Goal: Check status: Check status

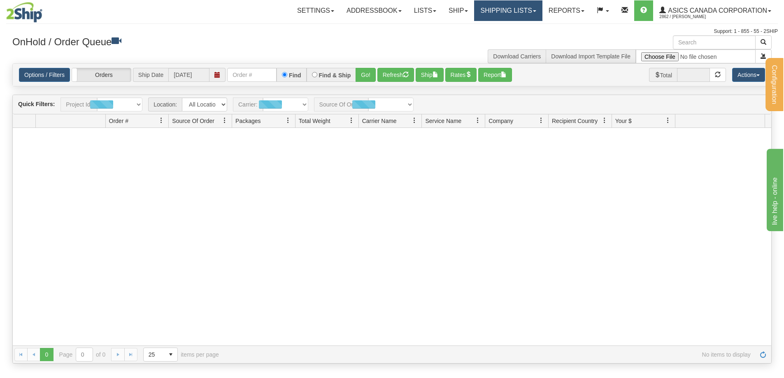
click at [496, 16] on link "Shipping lists" at bounding box center [508, 10] width 68 height 21
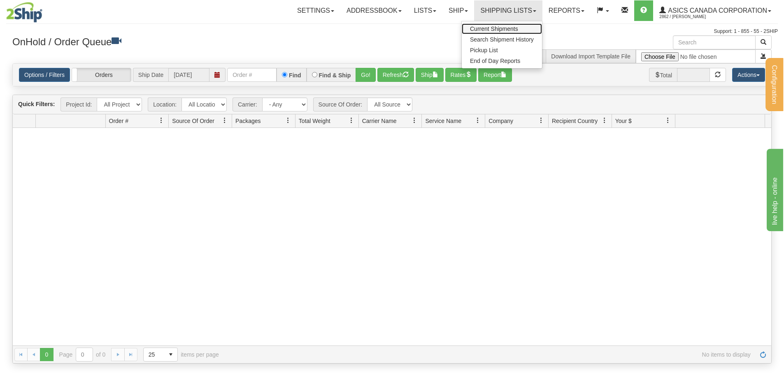
click at [497, 28] on span "Current Shipments" at bounding box center [494, 29] width 48 height 7
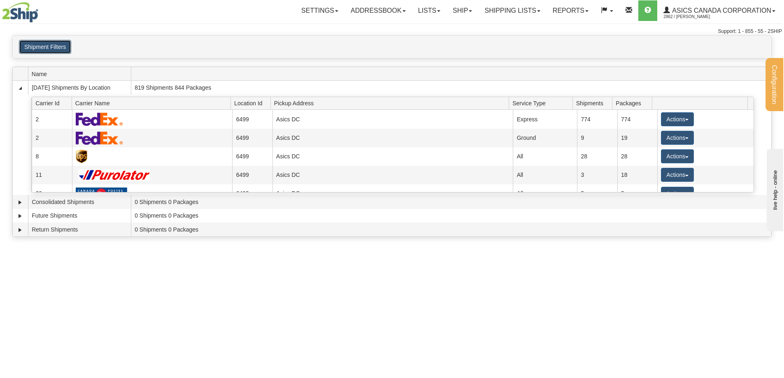
click at [44, 49] on button "Shipment Filters" at bounding box center [45, 47] width 52 height 14
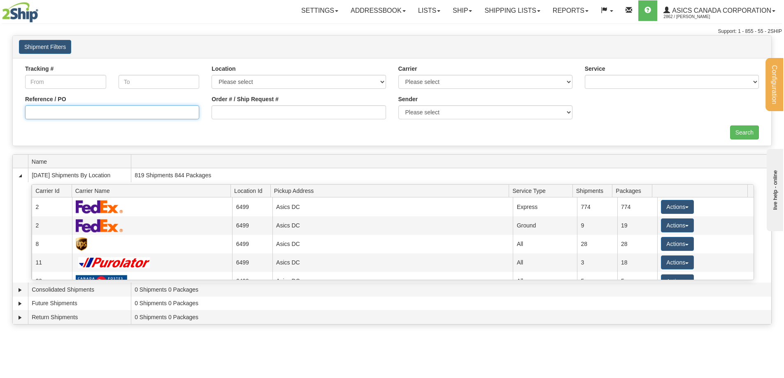
click at [63, 112] on input "Reference / PO" at bounding box center [112, 112] width 174 height 14
paste input "8041061476"
type input "8041061476"
click at [745, 134] on input "Search" at bounding box center [744, 133] width 29 height 14
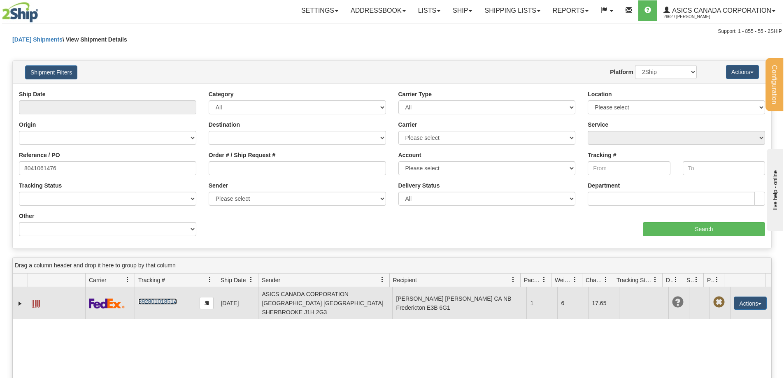
click at [160, 300] on link "392801018514" at bounding box center [157, 301] width 38 height 7
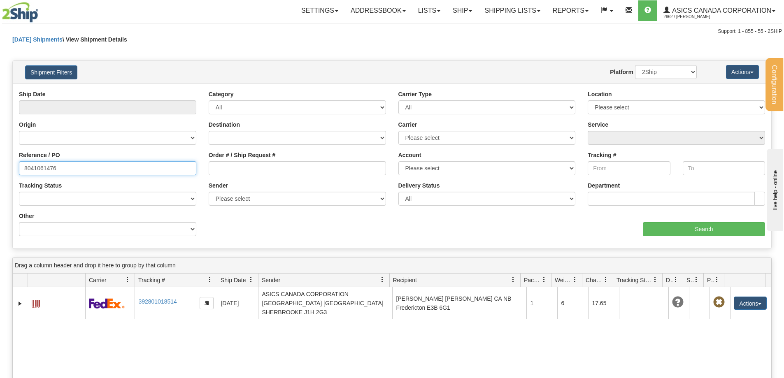
drag, startPoint x: 70, startPoint y: 169, endPoint x: 1, endPoint y: 169, distance: 68.7
click at [0, 168] on div "Please wait... × Confirm Delete Delete Cancel × Confirm Delete Yes No Cancel × …" at bounding box center [392, 285] width 784 height 501
paste input "62"
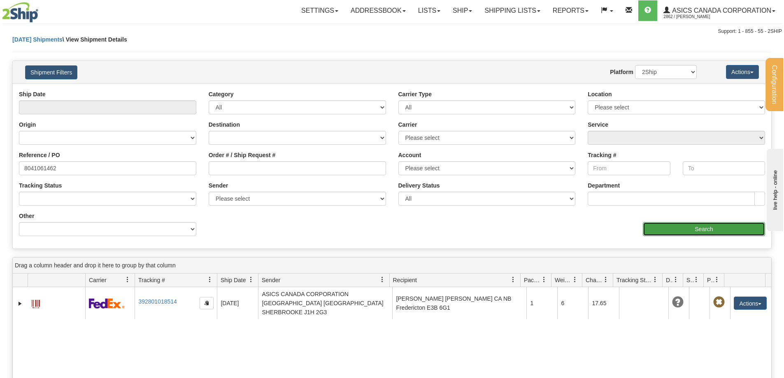
click at [704, 227] on input "Search" at bounding box center [704, 229] width 122 height 14
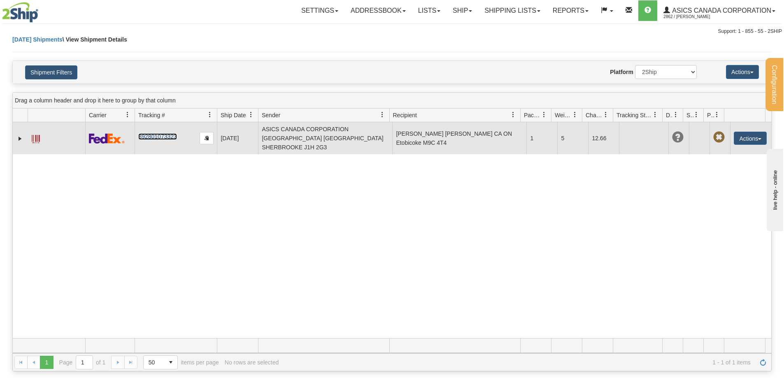
click at [159, 133] on link "392801073323" at bounding box center [157, 136] width 38 height 7
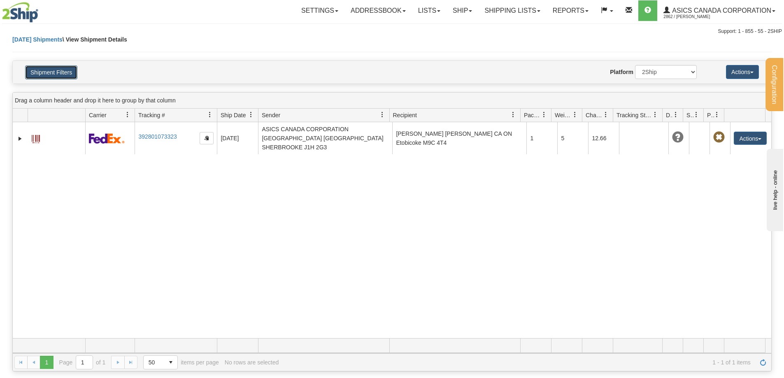
click at [48, 71] on button "Shipment Filters" at bounding box center [51, 72] width 52 height 14
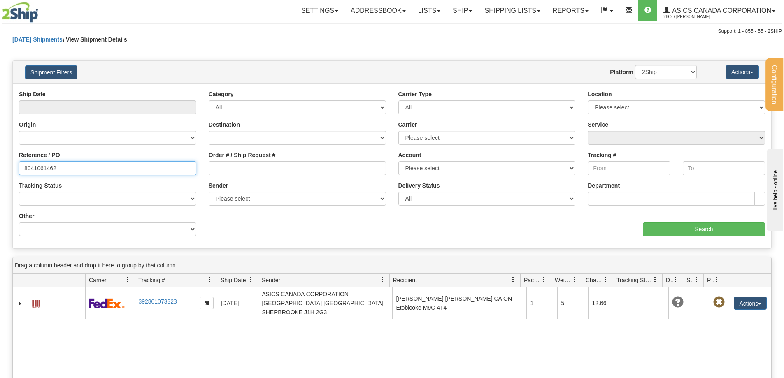
drag, startPoint x: 58, startPoint y: 172, endPoint x: 0, endPoint y: 171, distance: 58.5
click at [0, 171] on div "Please wait... × Confirm Delete Delete Cancel × Confirm Delete Yes No Cancel × …" at bounding box center [392, 285] width 784 height 501
paste input "53615"
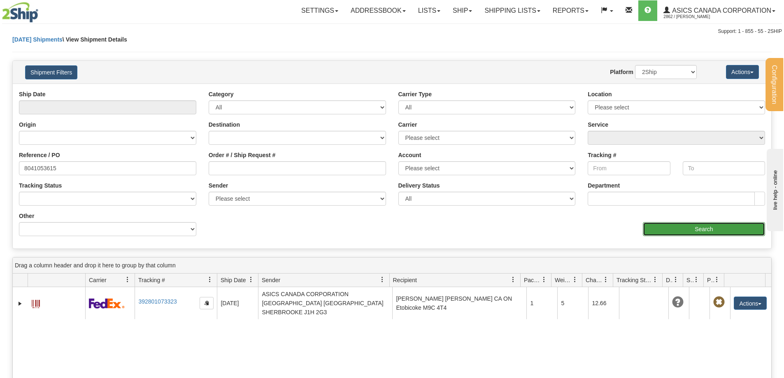
click at [710, 226] on input "Search" at bounding box center [704, 229] width 122 height 14
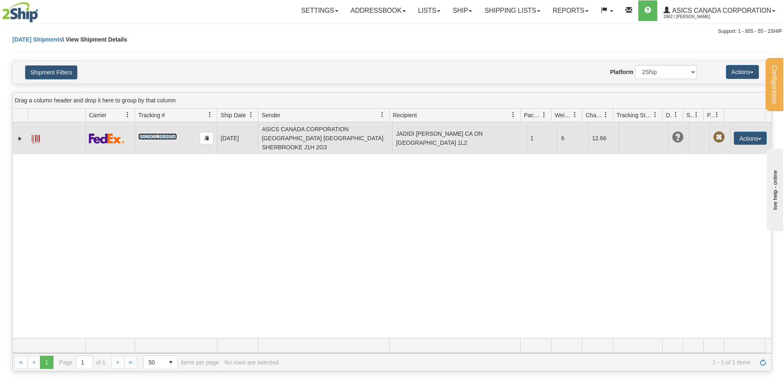
click at [165, 134] on link "392801369958" at bounding box center [157, 136] width 38 height 7
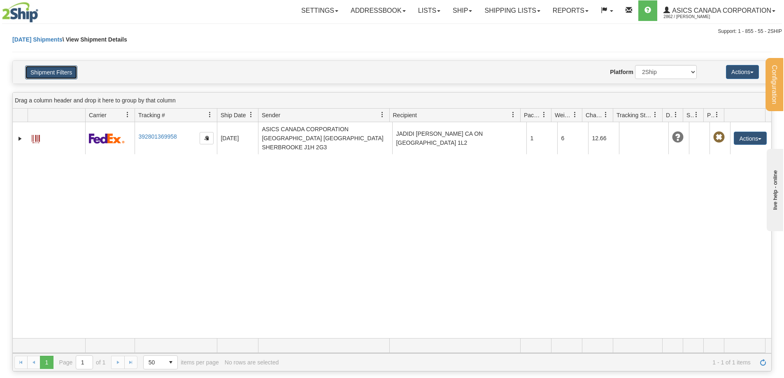
click at [61, 70] on button "Shipment Filters" at bounding box center [51, 72] width 52 height 14
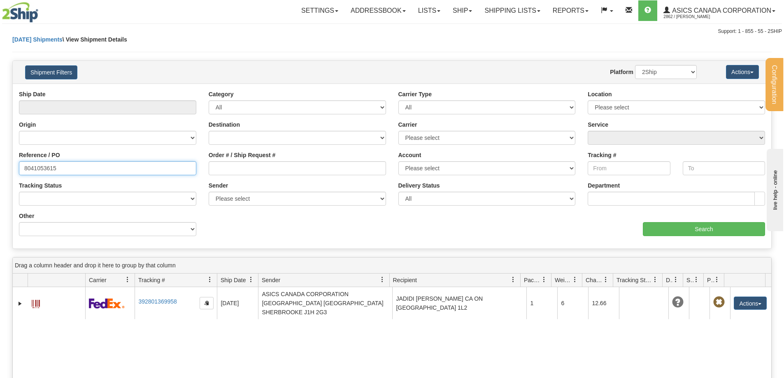
drag, startPoint x: 74, startPoint y: 173, endPoint x: 0, endPoint y: 169, distance: 74.6
click at [0, 169] on div "Please wait... × Confirm Delete Delete Cancel × Confirm Delete Yes No Cancel × …" at bounding box center [392, 285] width 784 height 501
paste input "1884"
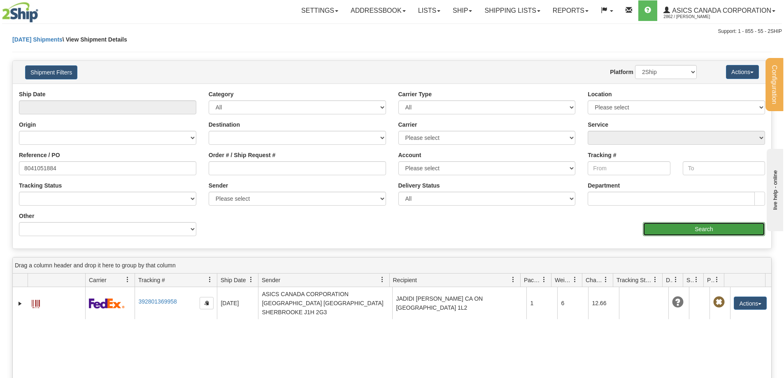
click at [697, 231] on input "Search" at bounding box center [704, 229] width 122 height 14
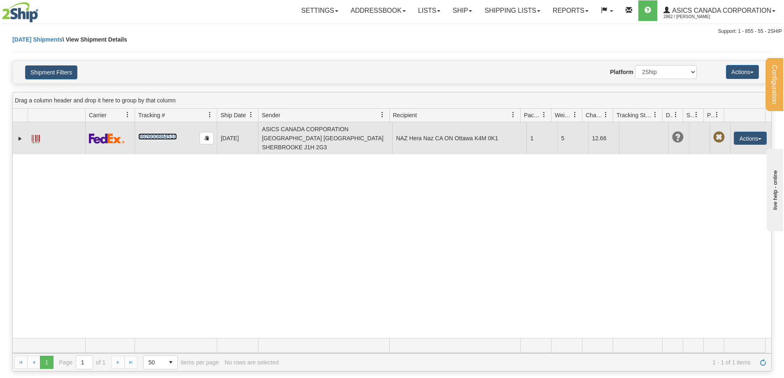
click at [166, 133] on link "392800884510" at bounding box center [157, 136] width 38 height 7
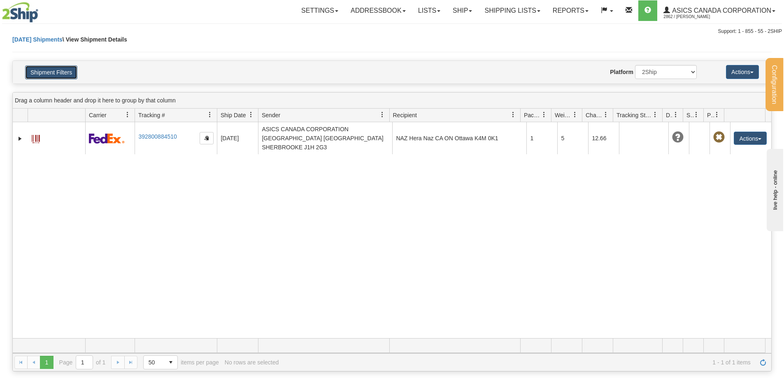
click at [64, 71] on button "Shipment Filters" at bounding box center [51, 72] width 52 height 14
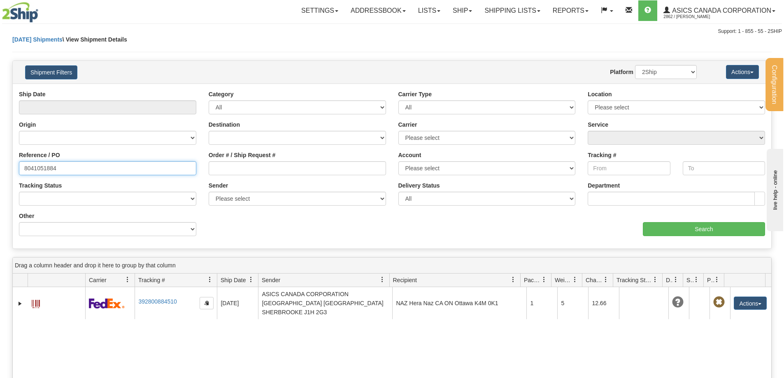
drag, startPoint x: 74, startPoint y: 165, endPoint x: 0, endPoint y: 160, distance: 74.2
click at [0, 161] on div "Please wait... × Confirm Delete Delete Cancel × Confirm Delete Yes No Cancel × …" at bounding box center [392, 285] width 784 height 501
paste input "71"
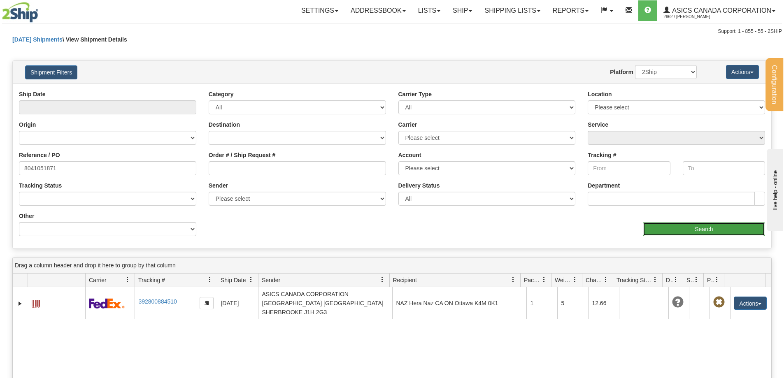
click at [705, 230] on input "Search" at bounding box center [704, 229] width 122 height 14
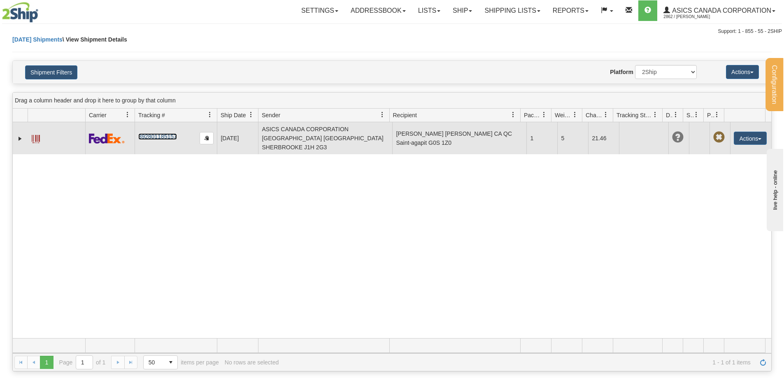
click at [174, 133] on link "392801185157" at bounding box center [157, 136] width 38 height 7
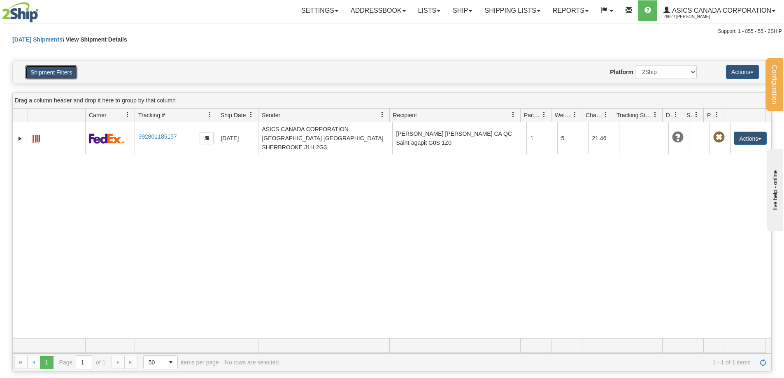
click at [62, 71] on button "Shipment Filters" at bounding box center [51, 72] width 52 height 14
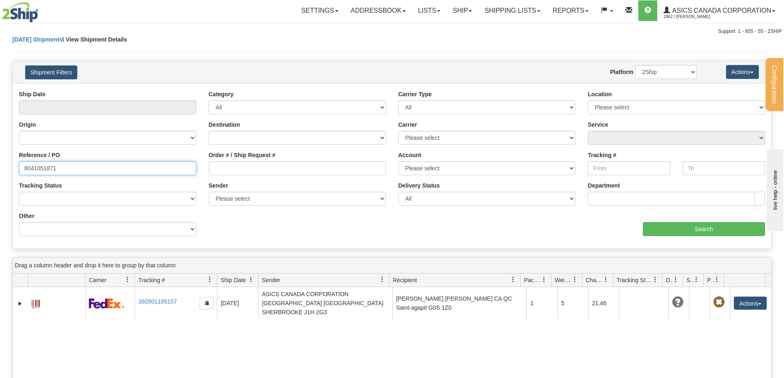
drag, startPoint x: 47, startPoint y: 169, endPoint x: 0, endPoint y: 164, distance: 46.8
click at [0, 167] on div "Please wait... × Confirm Delete Delete Cancel × Confirm Delete Yes No Cancel × …" at bounding box center [392, 285] width 784 height 501
paste input "0827"
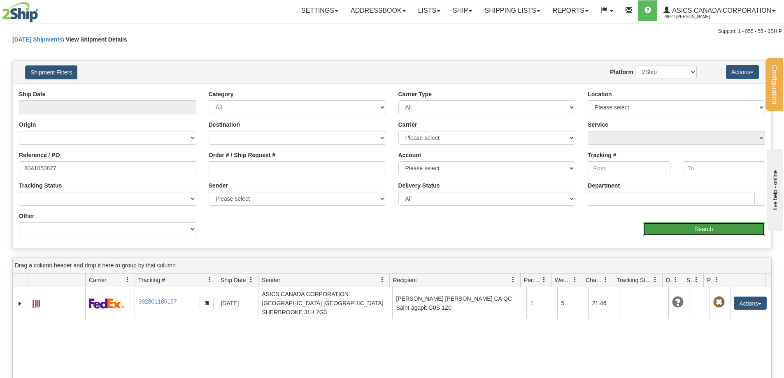
click at [681, 230] on input "Search" at bounding box center [704, 229] width 122 height 14
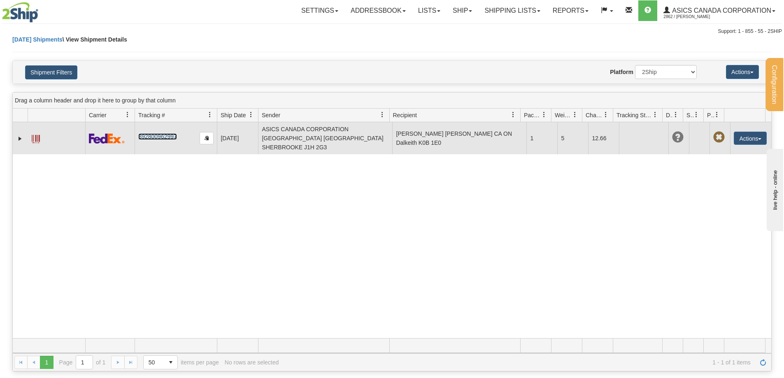
click at [153, 133] on link "392800962997" at bounding box center [157, 136] width 38 height 7
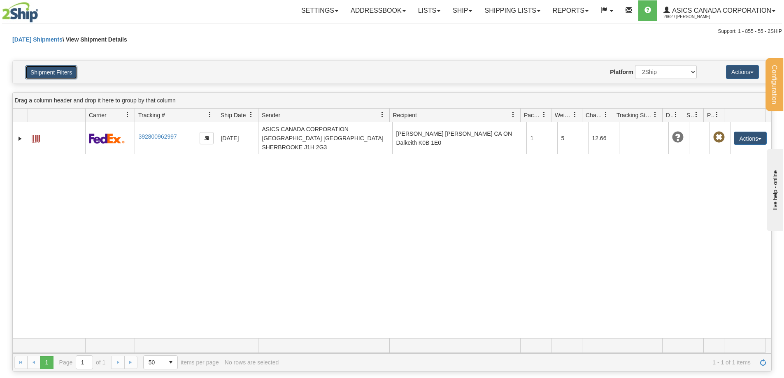
click at [67, 73] on button "Shipment Filters" at bounding box center [51, 72] width 52 height 14
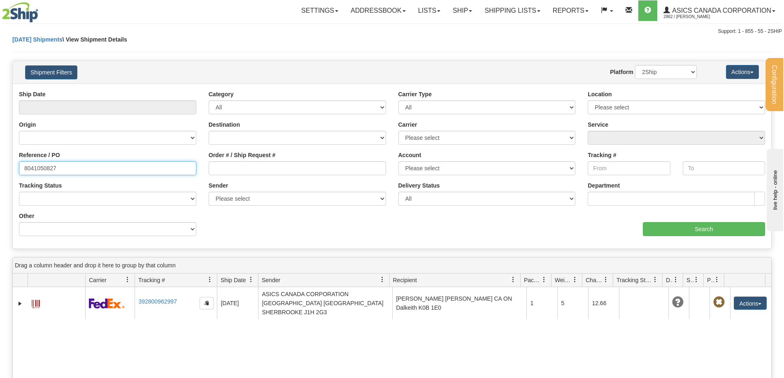
drag, startPoint x: 65, startPoint y: 165, endPoint x: 0, endPoint y: 164, distance: 64.6
click at [0, 164] on div "Please wait... × Confirm Delete Delete Cancel × Confirm Delete Yes No Cancel × …" at bounding box center [392, 285] width 784 height 501
paste input "49346"
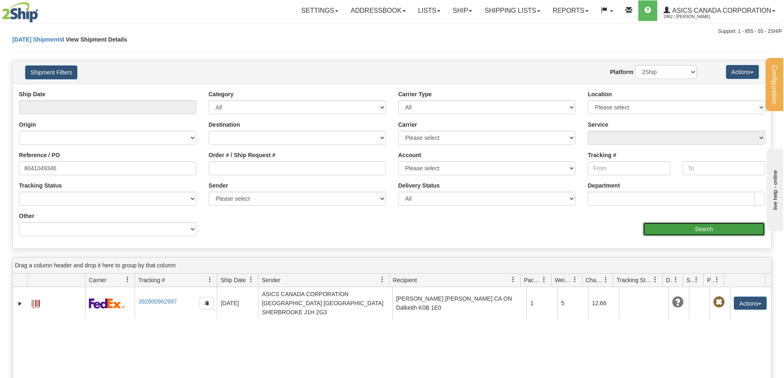
click at [705, 230] on input "Search" at bounding box center [704, 229] width 122 height 14
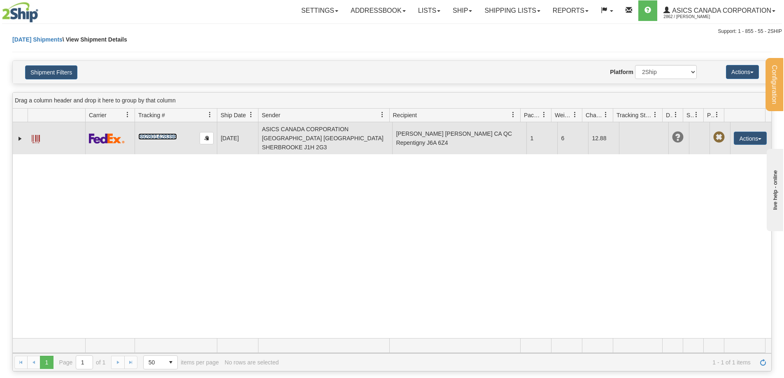
click at [157, 133] on link "392801428398" at bounding box center [157, 136] width 38 height 7
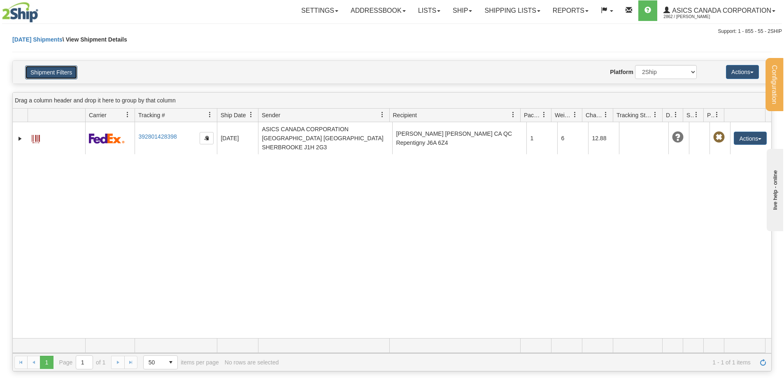
click at [62, 76] on button "Shipment Filters" at bounding box center [51, 72] width 52 height 14
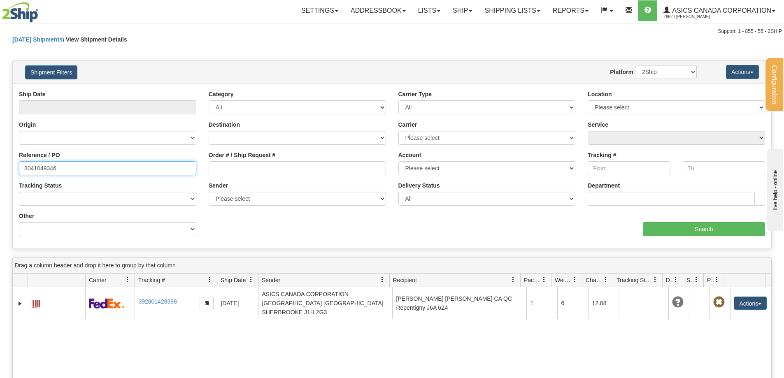
drag, startPoint x: 68, startPoint y: 165, endPoint x: 0, endPoint y: 156, distance: 68.6
click at [0, 156] on div "Please wait... × Confirm Delete Delete Cancel × Confirm Delete Yes No Cancel × …" at bounding box center [392, 285] width 784 height 501
paste input "5"
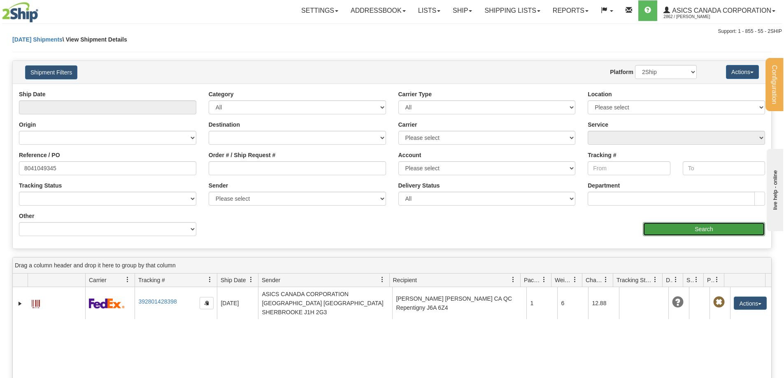
click at [700, 224] on input "Search" at bounding box center [704, 229] width 122 height 14
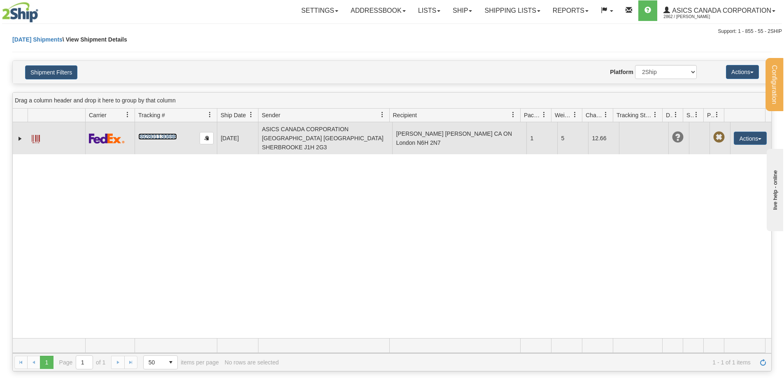
click at [157, 135] on link "392801130698" at bounding box center [157, 136] width 38 height 7
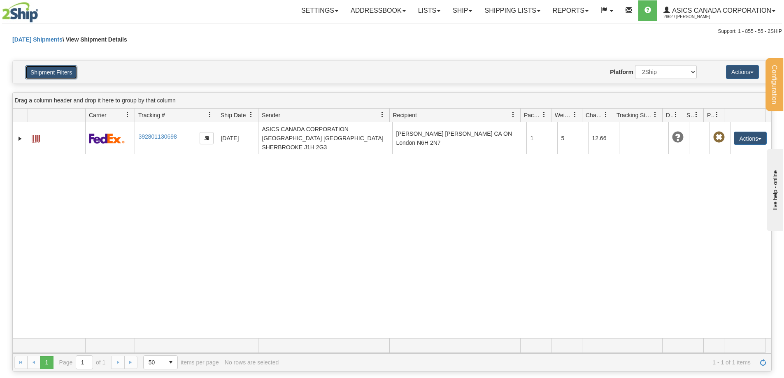
click at [68, 77] on button "Shipment Filters" at bounding box center [51, 72] width 52 height 14
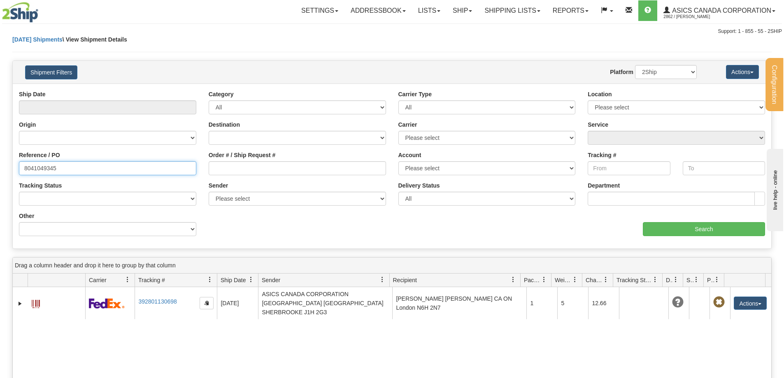
drag, startPoint x: 63, startPoint y: 173, endPoint x: 0, endPoint y: 164, distance: 64.1
click at [0, 164] on div "Please wait... × Confirm Delete Delete Cancel × Confirm Delete Yes No Cancel × …" at bounding box center [392, 285] width 784 height 501
paste input "23474"
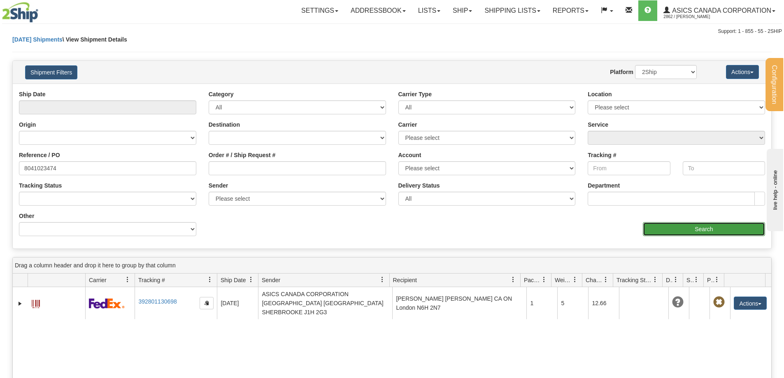
click at [707, 230] on input "Search" at bounding box center [704, 229] width 122 height 14
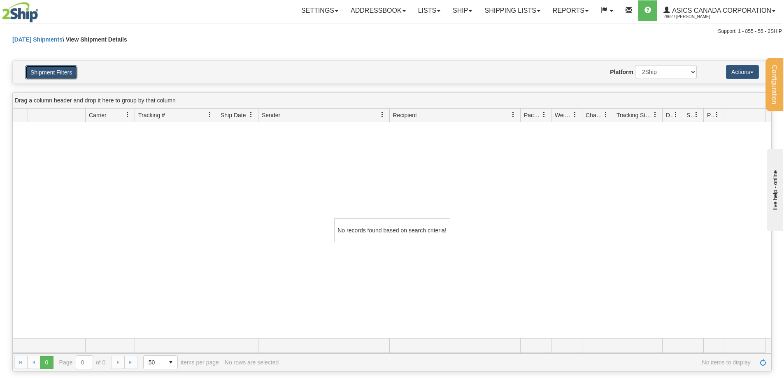
click at [65, 68] on button "Shipment Filters" at bounding box center [51, 72] width 52 height 14
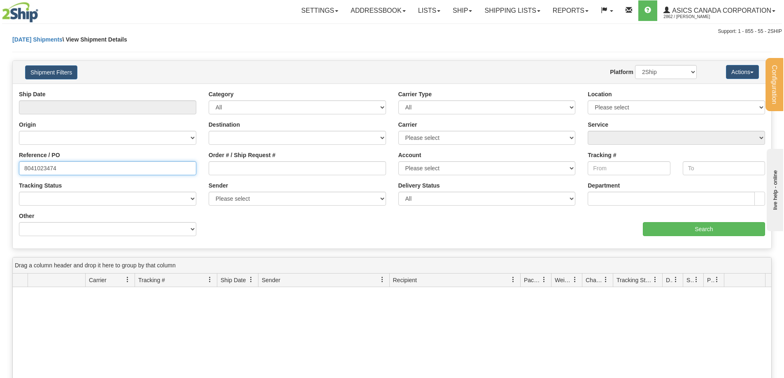
drag, startPoint x: 62, startPoint y: 170, endPoint x: 0, endPoint y: 165, distance: 62.3
click at [0, 165] on div "Please wait... × Confirm Delete Delete Cancel × Confirm Delete Yes No Cancel × …" at bounding box center [392, 285] width 784 height 501
paste input "66690"
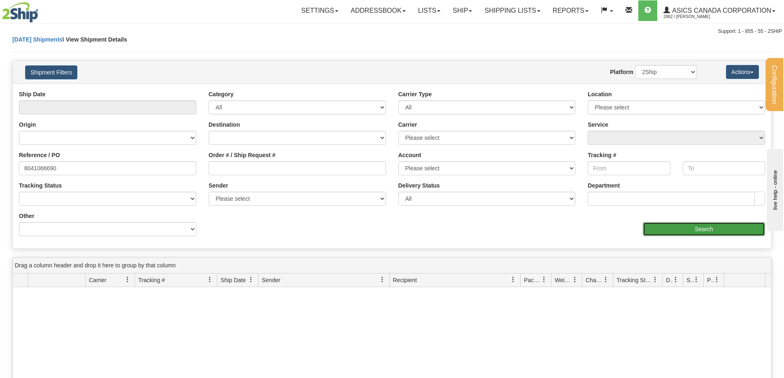
click at [681, 226] on input "Search" at bounding box center [704, 229] width 122 height 14
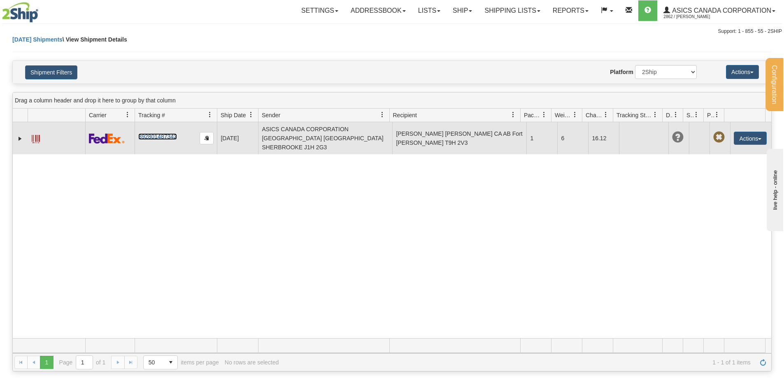
click at [159, 133] on link "392801487342" at bounding box center [157, 136] width 38 height 7
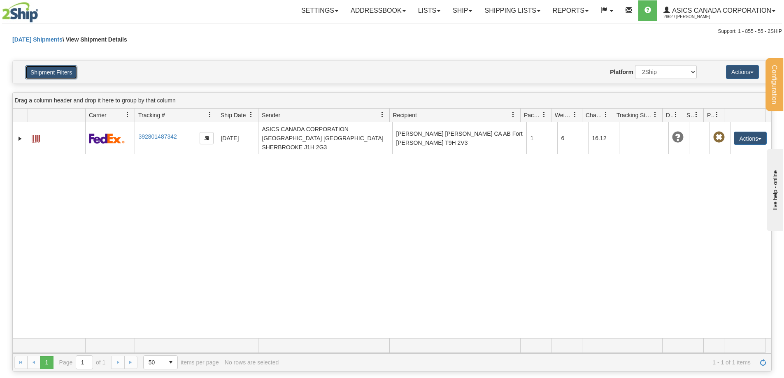
click at [55, 71] on button "Shipment Filters" at bounding box center [51, 72] width 52 height 14
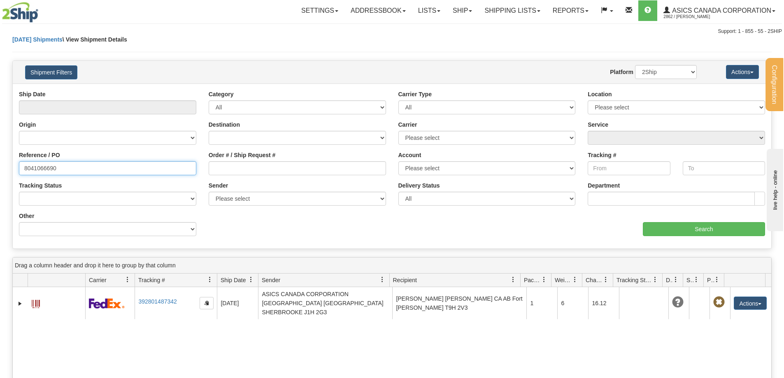
drag, startPoint x: 67, startPoint y: 168, endPoint x: 0, endPoint y: 158, distance: 67.9
click at [0, 158] on div "Please wait... × Confirm Delete Delete Cancel × Confirm Delete Yes No Cancel × …" at bounding box center [392, 285] width 784 height 501
paste input "82"
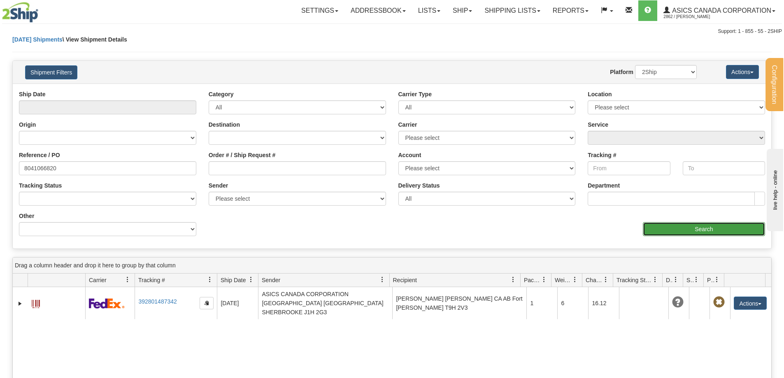
click at [694, 228] on input "Search" at bounding box center [704, 229] width 122 height 14
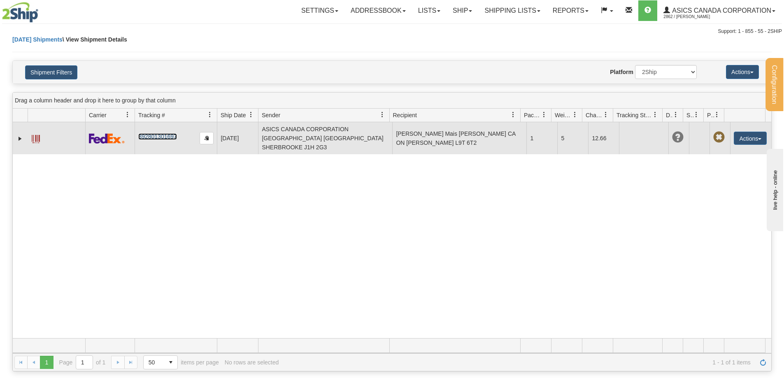
click at [151, 133] on link "392801301697" at bounding box center [157, 136] width 38 height 7
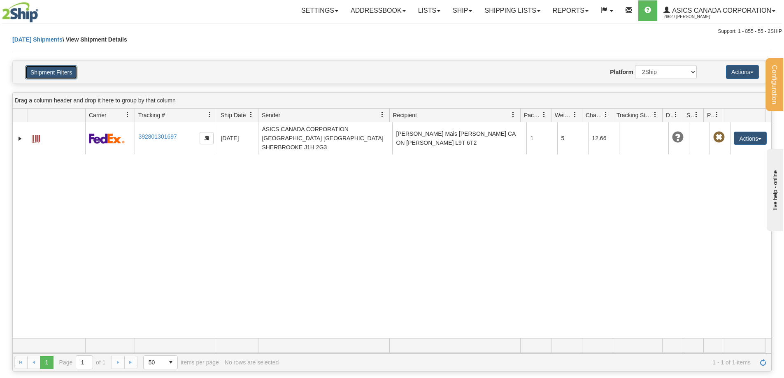
click at [49, 71] on button "Shipment Filters" at bounding box center [51, 72] width 52 height 14
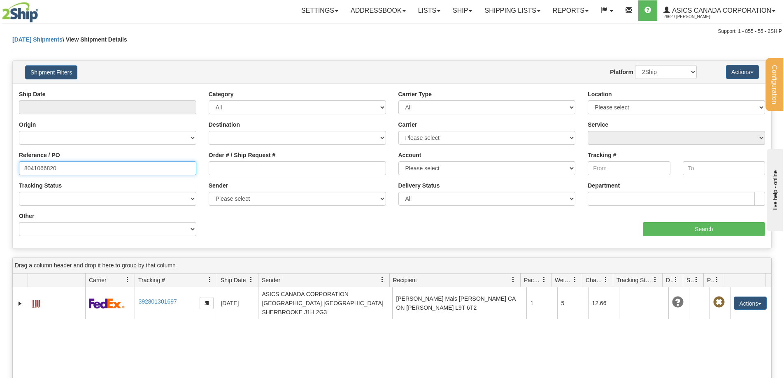
drag, startPoint x: 87, startPoint y: 173, endPoint x: 0, endPoint y: 173, distance: 87.3
click at [0, 173] on div "Please wait... × Confirm Delete Delete Cancel × Confirm Delete Yes No Cancel × …" at bounding box center [392, 285] width 784 height 501
paste input "7901"
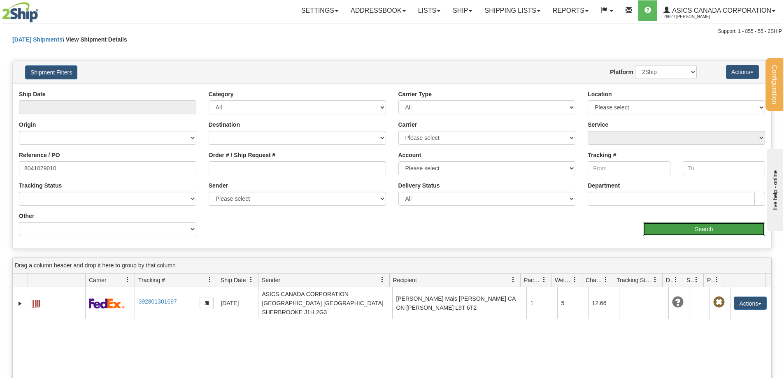
click at [709, 224] on input "Search" at bounding box center [704, 229] width 122 height 14
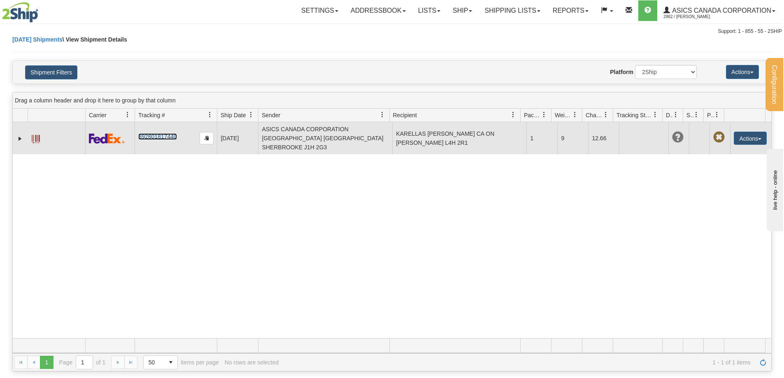
click at [158, 133] on link "392801817440" at bounding box center [157, 136] width 38 height 7
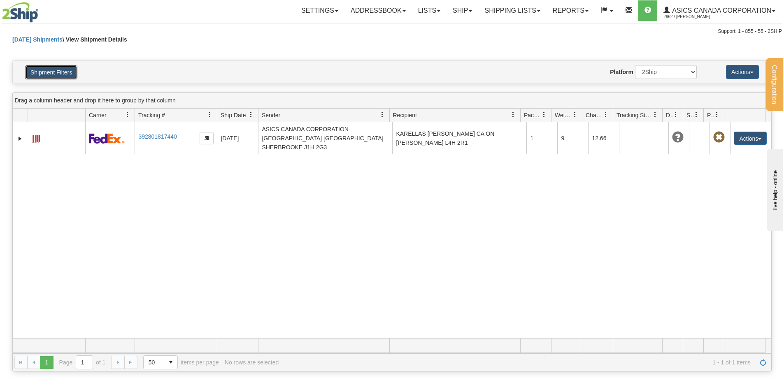
click at [61, 78] on button "Shipment Filters" at bounding box center [51, 72] width 52 height 14
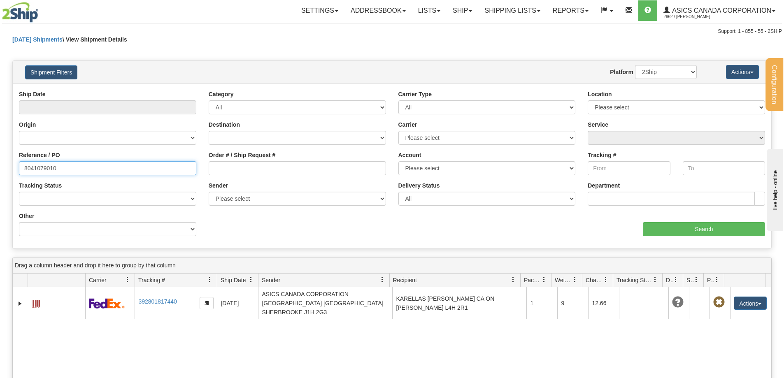
drag, startPoint x: 58, startPoint y: 166, endPoint x: 0, endPoint y: 163, distance: 57.7
click at [0, 163] on div "Please wait... × Confirm Delete Delete Cancel × Confirm Delete Yes No Cancel × …" at bounding box center [392, 285] width 784 height 501
paste input "83386"
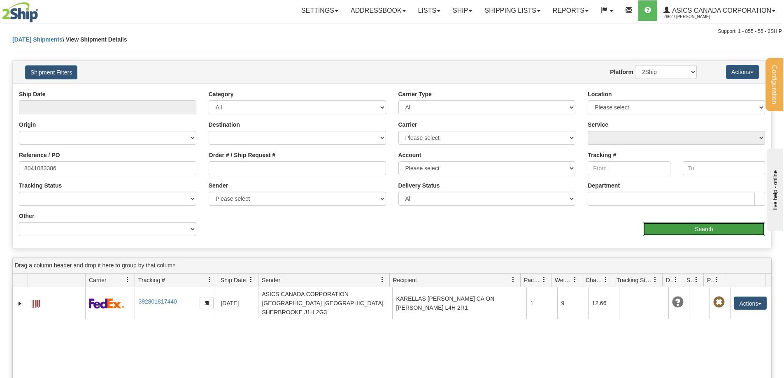
click at [676, 230] on input "Search" at bounding box center [704, 229] width 122 height 14
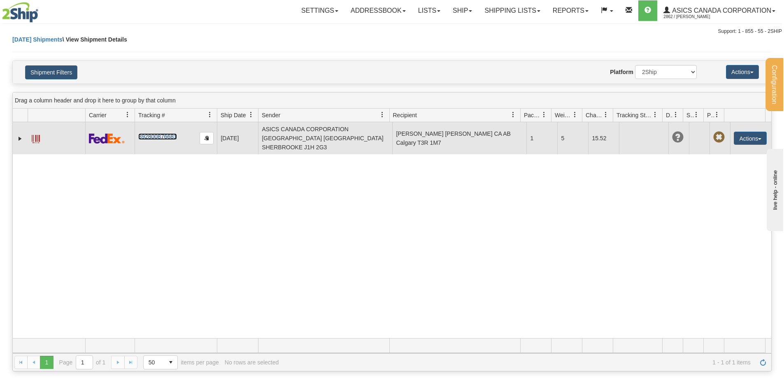
click at [157, 133] on link "392800876681" at bounding box center [157, 136] width 38 height 7
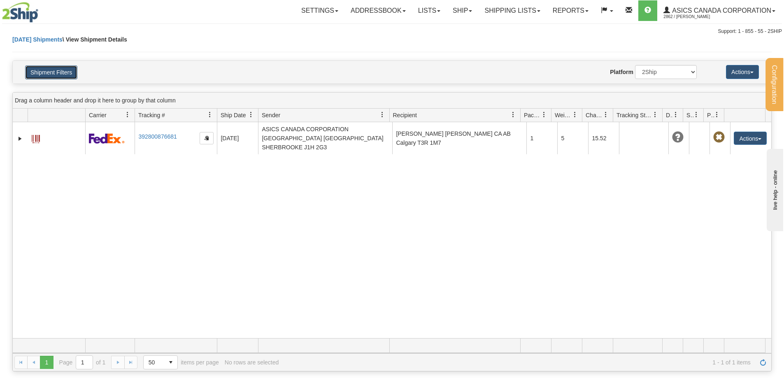
click at [71, 72] on button "Shipment Filters" at bounding box center [51, 72] width 52 height 14
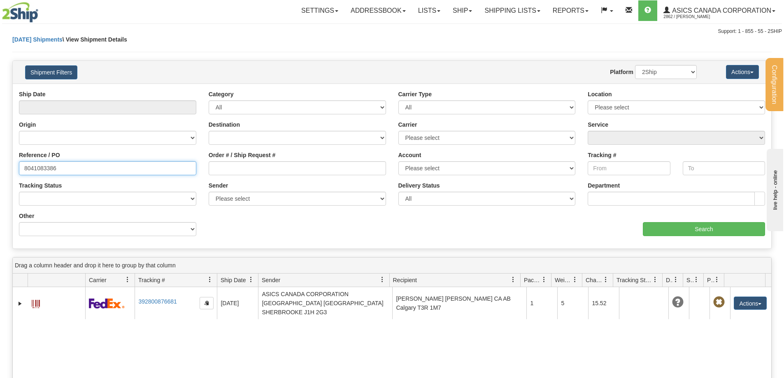
drag, startPoint x: 86, startPoint y: 167, endPoint x: 0, endPoint y: 161, distance: 85.8
click at [0, 162] on div "Please wait... × Confirm Delete Delete Cancel × Confirm Delete Yes No Cancel × …" at bounding box center [392, 285] width 784 height 501
paste input "8427"
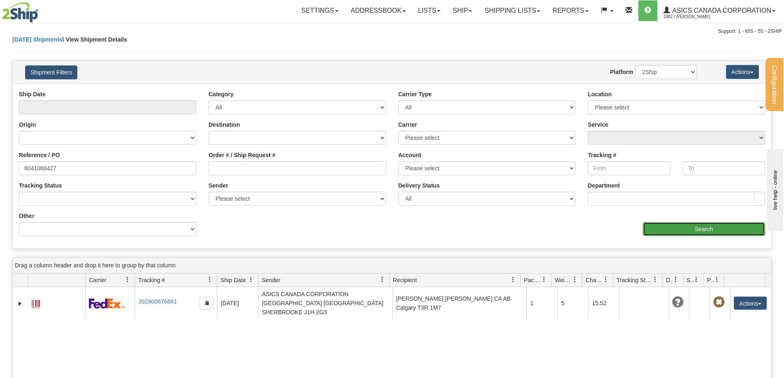
click at [705, 230] on input "Search" at bounding box center [704, 229] width 122 height 14
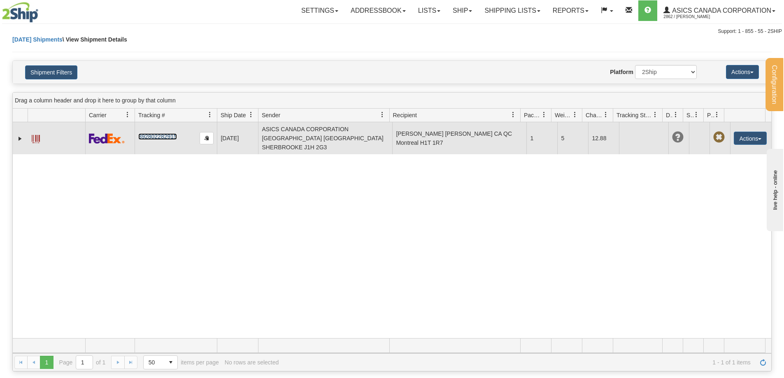
click at [168, 133] on link "392802282915" at bounding box center [157, 136] width 38 height 7
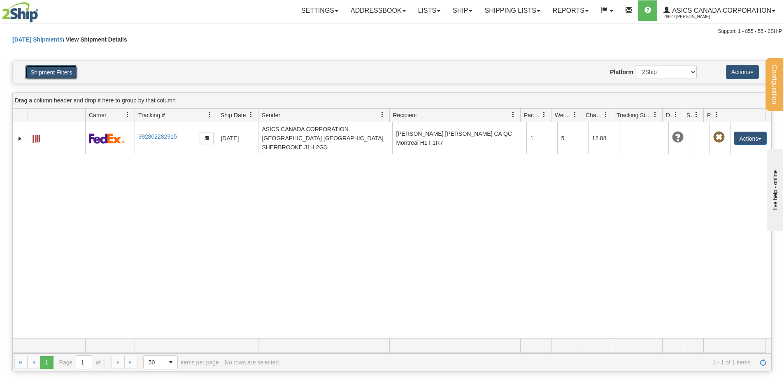
click at [66, 71] on button "Shipment Filters" at bounding box center [51, 72] width 52 height 14
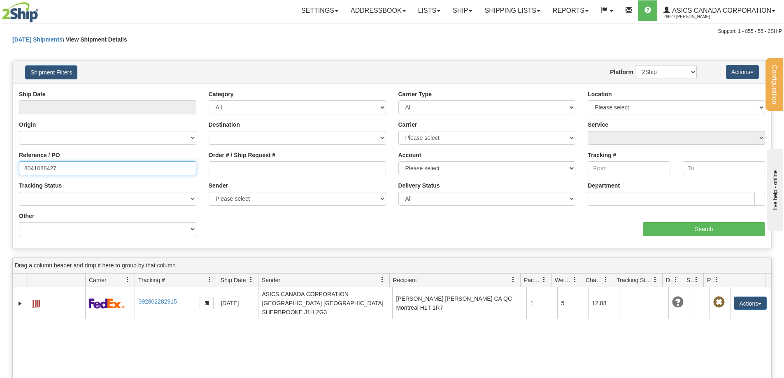
drag, startPoint x: 68, startPoint y: 164, endPoint x: 0, endPoint y: 159, distance: 68.1
click at [0, 161] on div "Please wait... × Confirm Delete Delete Cancel × Confirm Delete Yes No Cancel × …" at bounding box center [392, 285] width 784 height 501
paste input "9082"
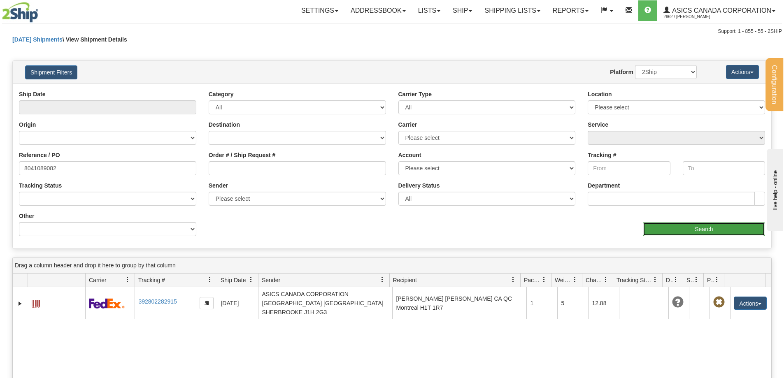
click at [690, 227] on input "Search" at bounding box center [704, 229] width 122 height 14
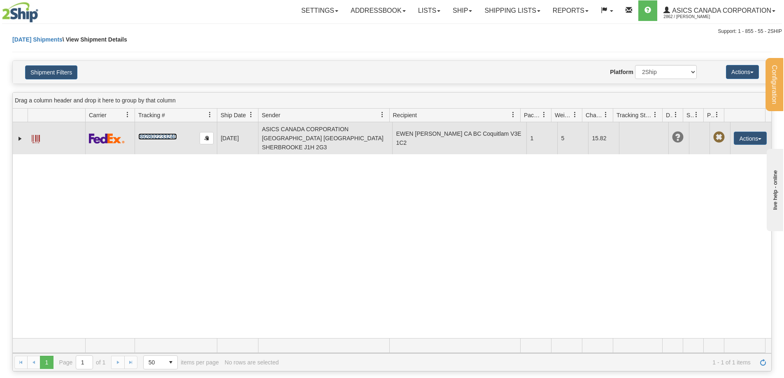
click at [163, 133] on link "392802233240" at bounding box center [157, 136] width 38 height 7
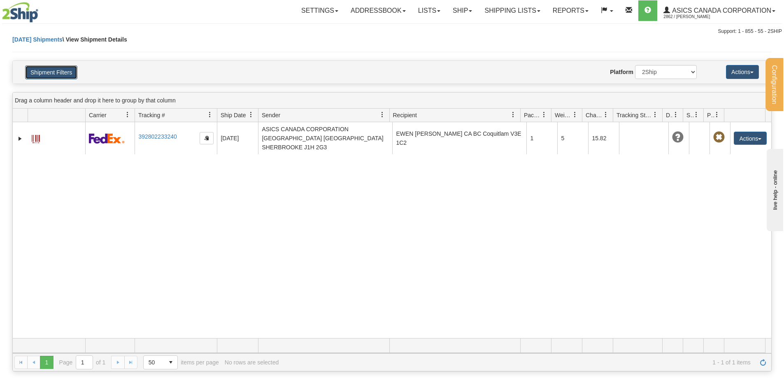
click at [70, 70] on button "Shipment Filters" at bounding box center [51, 72] width 52 height 14
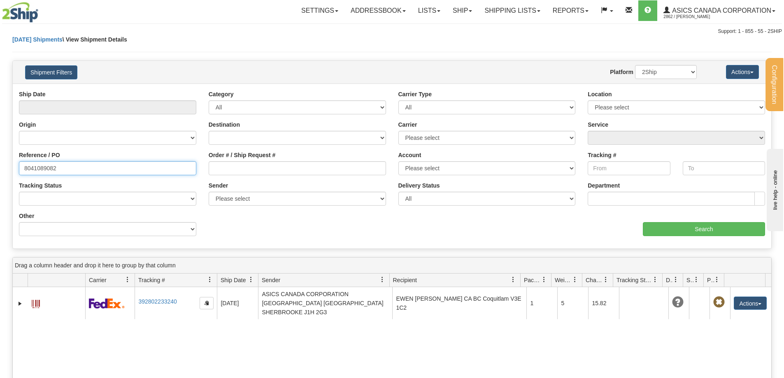
drag, startPoint x: 61, startPoint y: 169, endPoint x: 0, endPoint y: 151, distance: 63.0
click at [0, 151] on div "Please wait... × Confirm Delete Delete Cancel × Confirm Delete Yes No Cancel × …" at bounding box center [392, 285] width 784 height 501
paste input "23474"
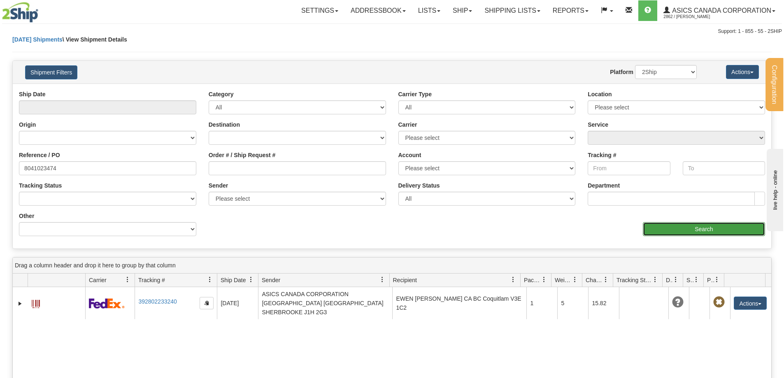
click at [698, 228] on input "Search" at bounding box center [704, 229] width 122 height 14
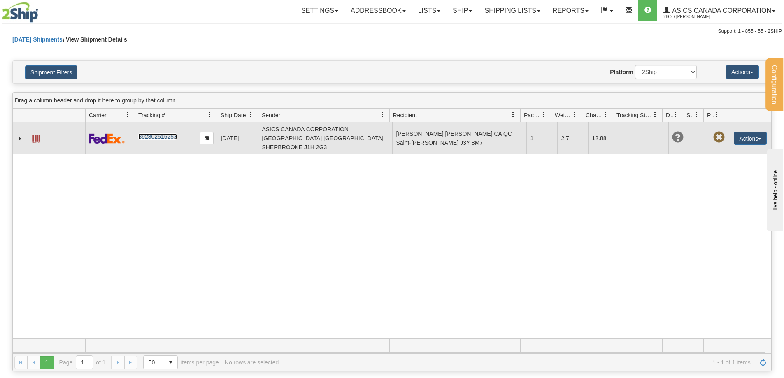
click at [158, 133] on link "392802516257" at bounding box center [157, 136] width 38 height 7
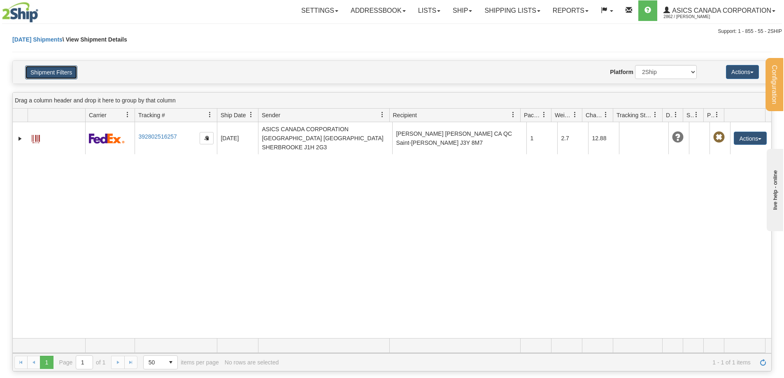
click at [35, 73] on button "Shipment Filters" at bounding box center [51, 72] width 52 height 14
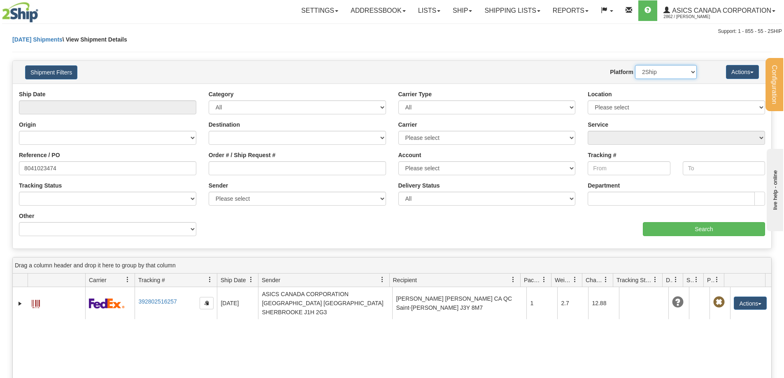
click at [689, 70] on select "2Ship Imported" at bounding box center [666, 72] width 62 height 14
click at [706, 75] on div "Actions Save Grid Layout Remove Grid Layout Delete Selected Delete All Track Se…" at bounding box center [734, 72] width 62 height 14
click at [74, 170] on input "8041023474" at bounding box center [107, 168] width 177 height 14
click at [87, 170] on input "8041023474" at bounding box center [107, 168] width 177 height 14
drag, startPoint x: 86, startPoint y: 169, endPoint x: 0, endPoint y: 166, distance: 86.1
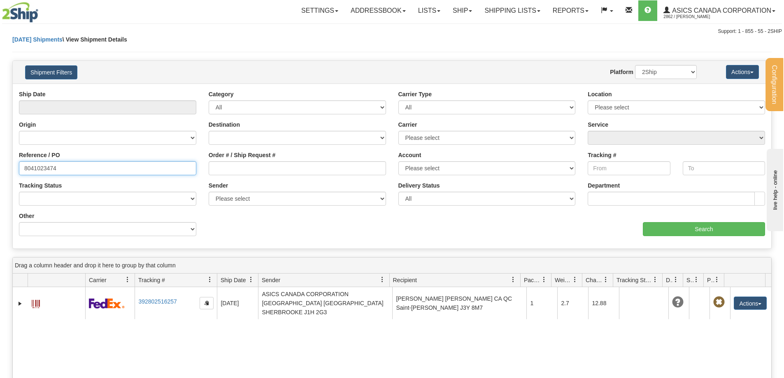
click at [0, 166] on div "Please wait... × Confirm Delete Delete Cancel × Confirm Delete Yes No Cancel × …" at bounding box center [392, 285] width 784 height 501
paste input "3802183831 3802183831 3802190400 3802190403 3802190607 3802192296 3802197324 38…"
type input "3"
click at [84, 170] on input "Reference / PO" at bounding box center [107, 168] width 177 height 14
paste input "8041039185 8041039185 8041049345 8041049346 8041049354 8041050827 8041051871 80…"
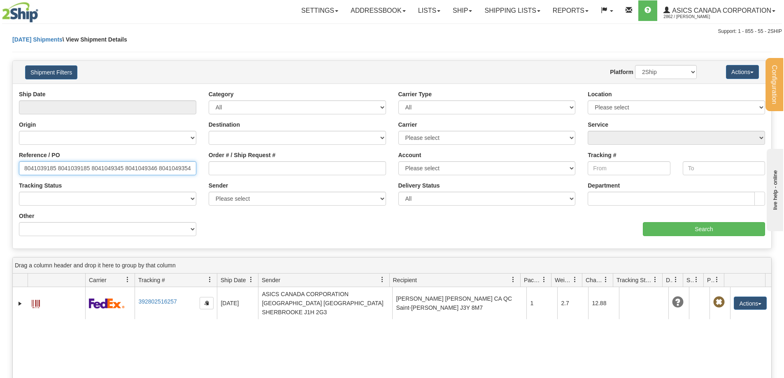
scroll to position [0, 235]
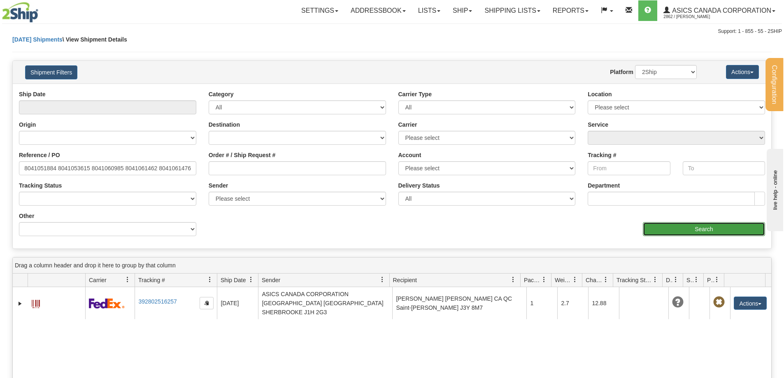
click at [715, 228] on input "Search" at bounding box center [704, 229] width 122 height 14
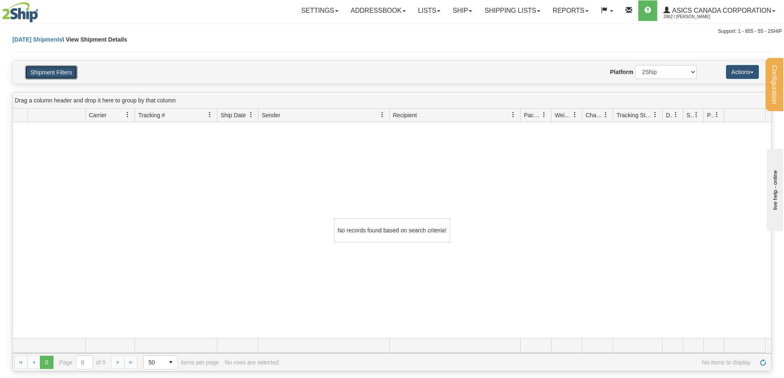
click at [58, 72] on button "Shipment Filters" at bounding box center [51, 72] width 52 height 14
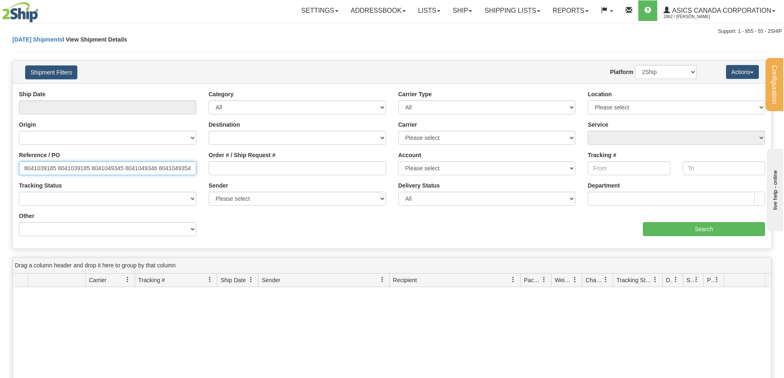
drag, startPoint x: 56, startPoint y: 164, endPoint x: 110, endPoint y: 183, distance: 57.8
click at [56, 165] on input "8041039185 8041039185 8041049345 8041049346 8041049354 8041050827 8041051871 80…" at bounding box center [107, 168] width 177 height 14
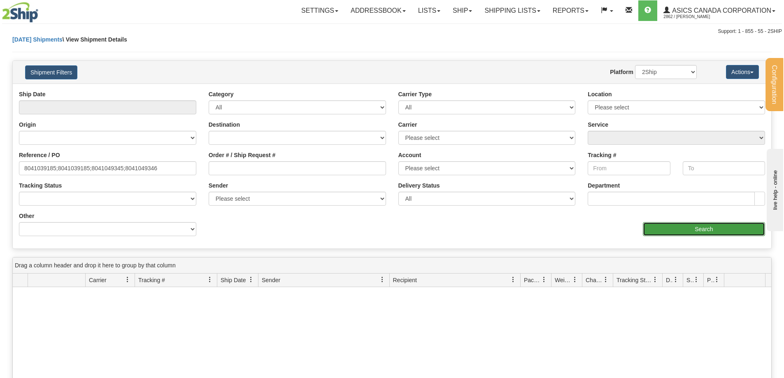
click at [698, 224] on input "Search" at bounding box center [704, 229] width 122 height 14
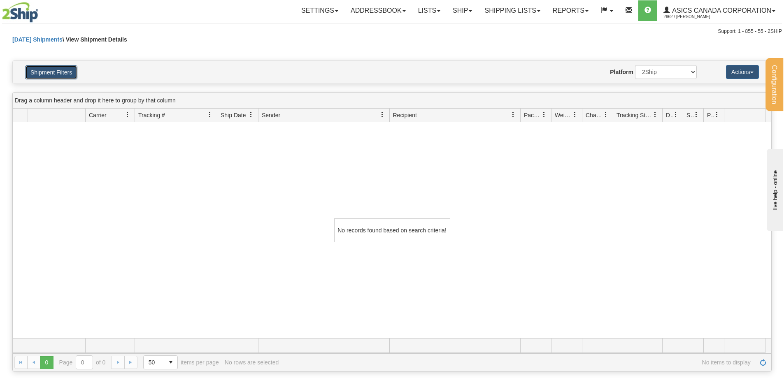
click at [64, 74] on button "Shipment Filters" at bounding box center [51, 72] width 52 height 14
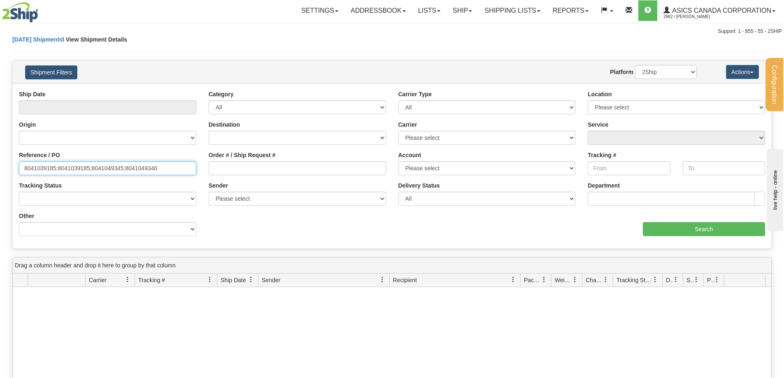
click at [57, 168] on input "8041039185;8041039185;8041049345;8041049346" at bounding box center [107, 168] width 177 height 14
click at [94, 168] on input "8041039185,8041039185" at bounding box center [107, 168] width 177 height 14
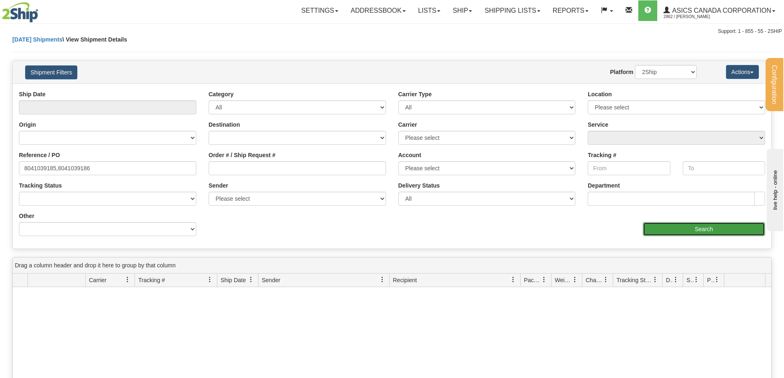
click at [694, 227] on input "Search" at bounding box center [704, 229] width 122 height 14
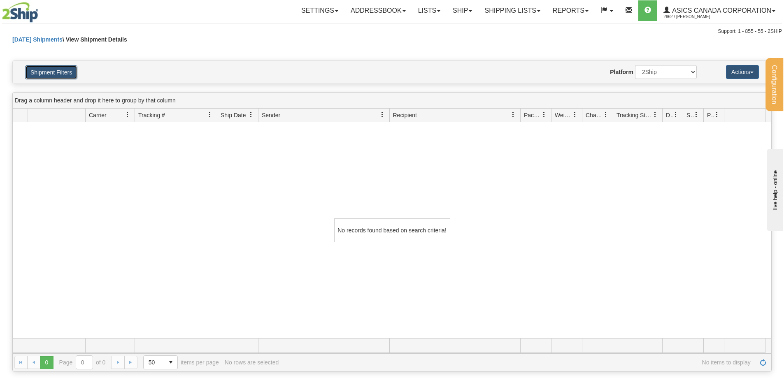
click at [54, 70] on button "Shipment Filters" at bounding box center [51, 72] width 52 height 14
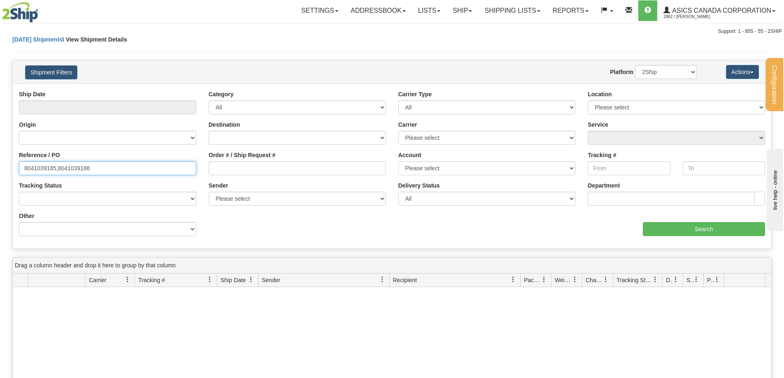
click at [57, 168] on input "8041039185,8041039186" at bounding box center [107, 168] width 177 height 14
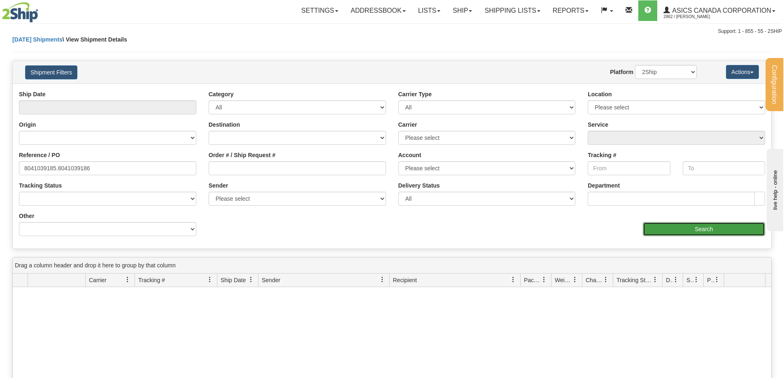
click at [686, 225] on input "Search" at bounding box center [704, 229] width 122 height 14
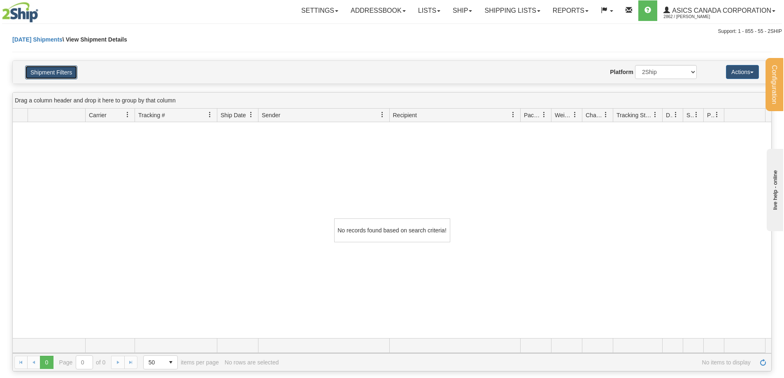
click at [60, 75] on button "Shipment Filters" at bounding box center [51, 72] width 52 height 14
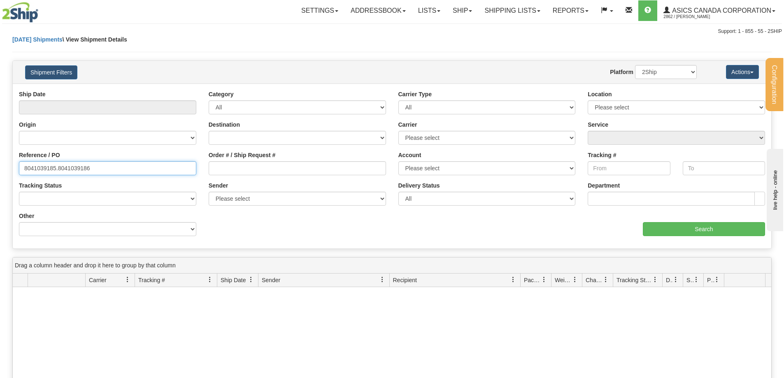
drag, startPoint x: 103, startPoint y: 168, endPoint x: 106, endPoint y: 173, distance: 6.1
click at [106, 173] on input "8041039185.8041039186" at bounding box center [107, 168] width 177 height 14
drag, startPoint x: 114, startPoint y: 171, endPoint x: 48, endPoint y: 170, distance: 66.7
click at [48, 170] on input "8041039185.8041039186" at bounding box center [107, 168] width 177 height 14
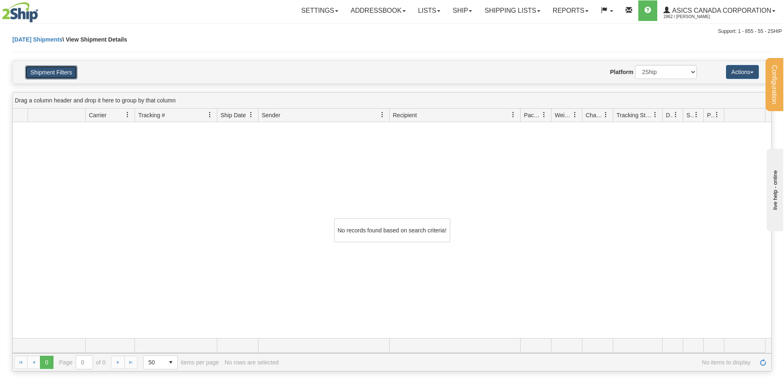
click at [47, 70] on button "Shipment Filters" at bounding box center [51, 72] width 52 height 14
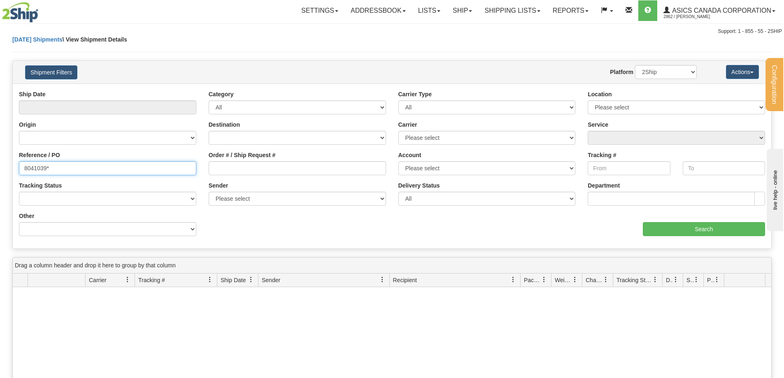
click at [63, 169] on input "8041039*" at bounding box center [107, 168] width 177 height 14
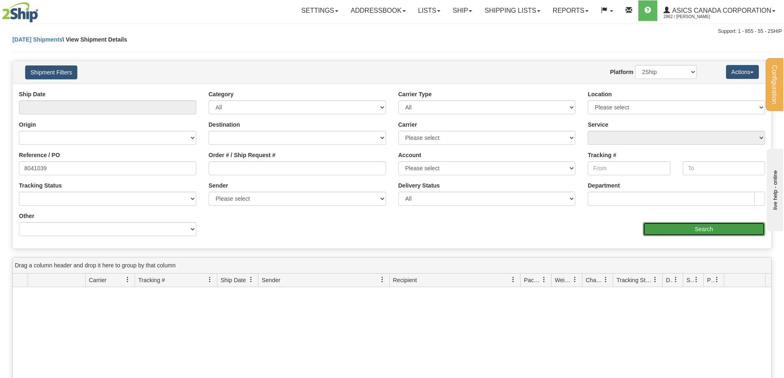
click at [707, 228] on input "Search" at bounding box center [704, 229] width 122 height 14
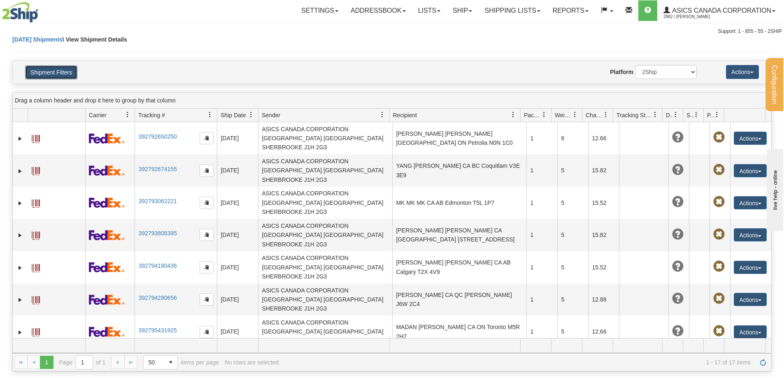
click at [61, 76] on button "Shipment Filters" at bounding box center [51, 72] width 52 height 14
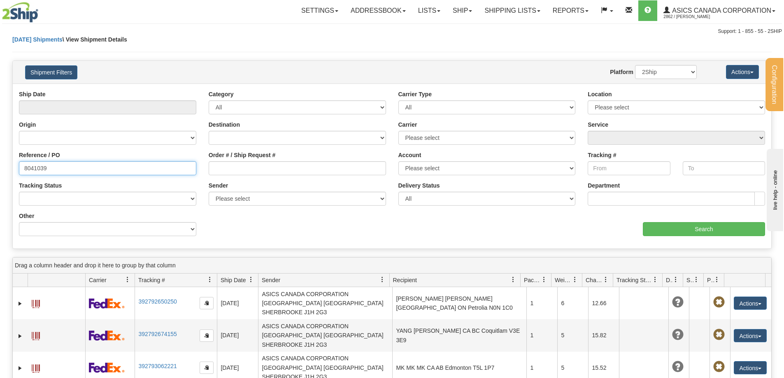
click at [83, 171] on input "8041039" at bounding box center [107, 168] width 177 height 14
drag, startPoint x: 70, startPoint y: 168, endPoint x: 0, endPoint y: 164, distance: 70.5
click at [0, 164] on div "Please wait... × Confirm Delete Delete Cancel × Confirm Delete Yes No Cancel × …" at bounding box center [392, 285] width 784 height 501
paste input "81394"
type input "8041081394"
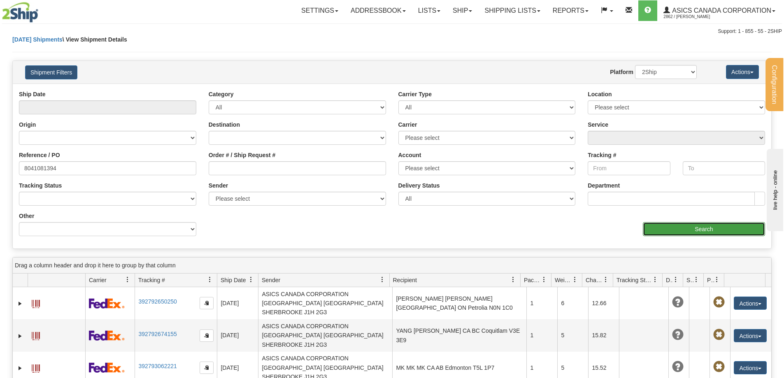
click at [702, 229] on input "Search" at bounding box center [704, 229] width 122 height 14
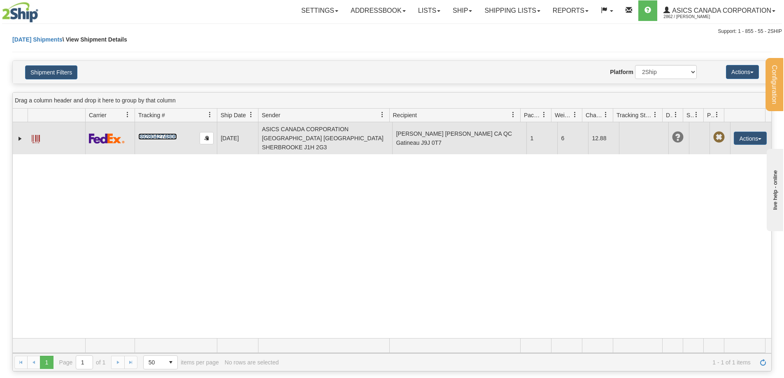
click at [169, 134] on link "392804274806" at bounding box center [157, 136] width 38 height 7
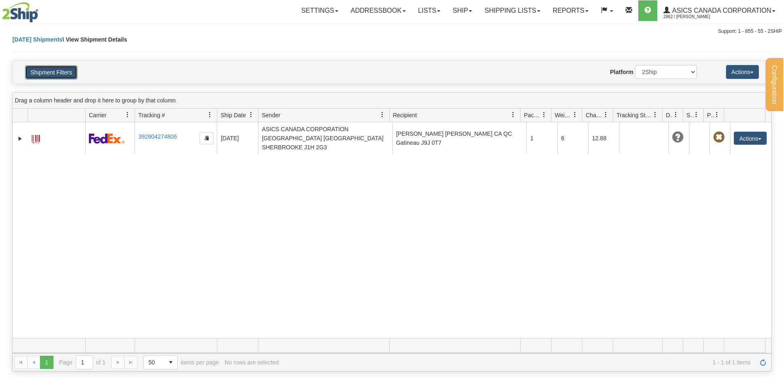
click at [49, 76] on button "Shipment Filters" at bounding box center [51, 72] width 52 height 14
